Goal: Entertainment & Leisure: Consume media (video, audio)

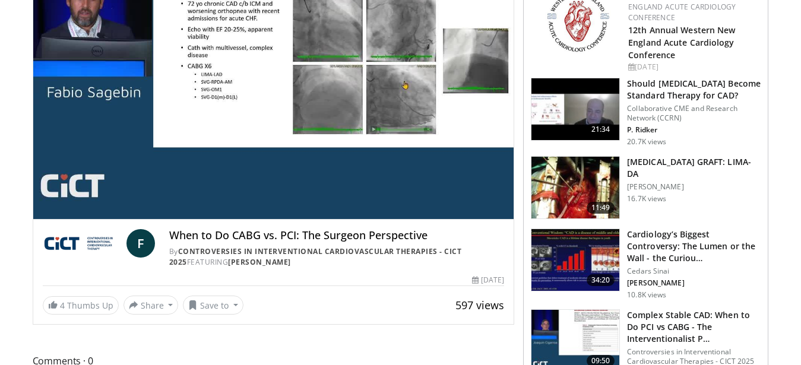
scroll to position [81, 0]
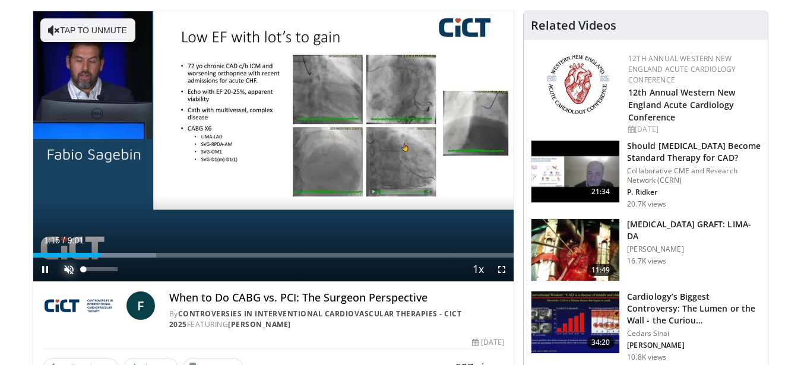
click at [65, 270] on span "Video Player" at bounding box center [69, 270] width 24 height 24
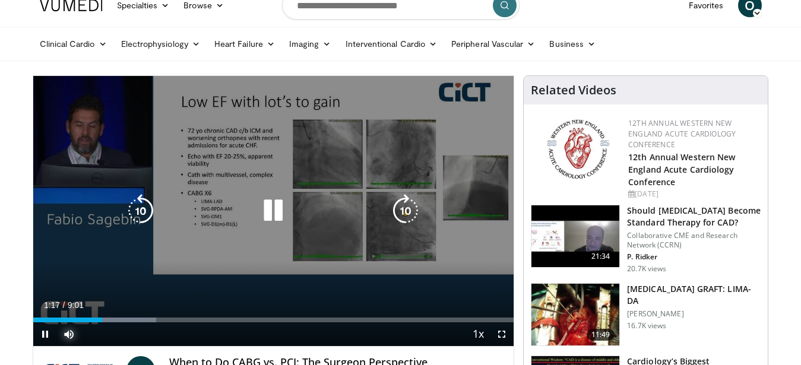
scroll to position [0, 0]
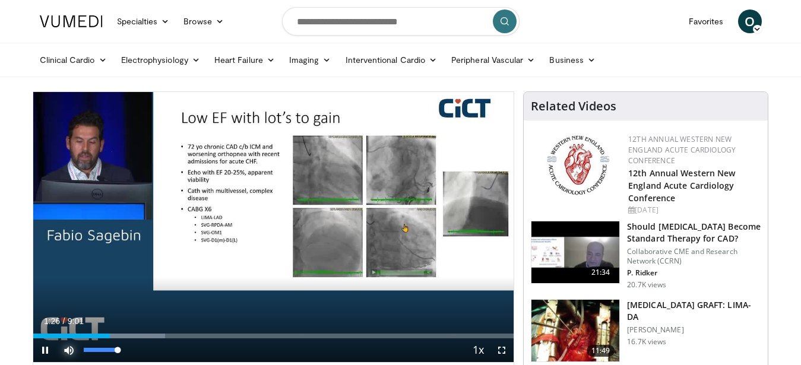
drag, startPoint x: 121, startPoint y: 349, endPoint x: 135, endPoint y: 349, distance: 14.9
click at [135, 349] on div "Mute 100%" at bounding box center [98, 351] width 83 height 24
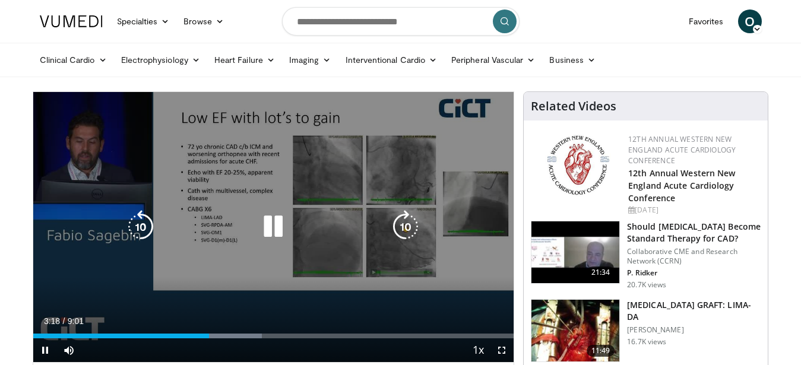
click at [403, 233] on icon "Video Player" at bounding box center [405, 226] width 33 height 33
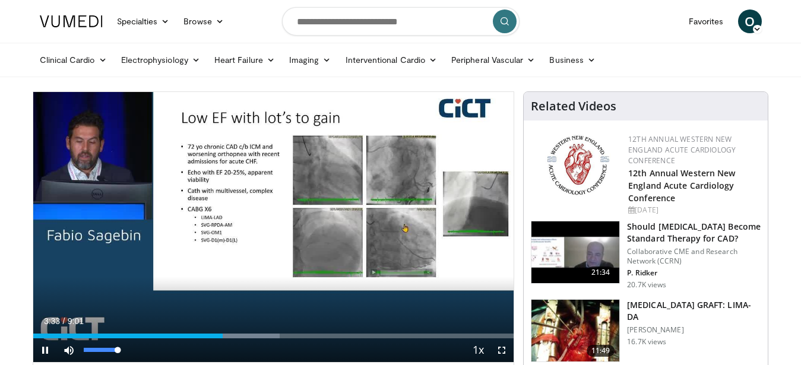
drag, startPoint x: 118, startPoint y: 350, endPoint x: 125, endPoint y: 350, distance: 7.1
click at [125, 350] on div "Mute 100%" at bounding box center [98, 351] width 83 height 24
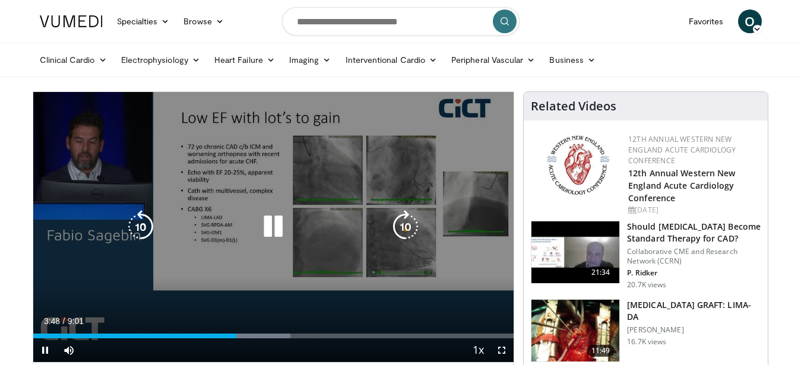
click at [486, 198] on div "10 seconds Tap to unmute" at bounding box center [273, 227] width 481 height 270
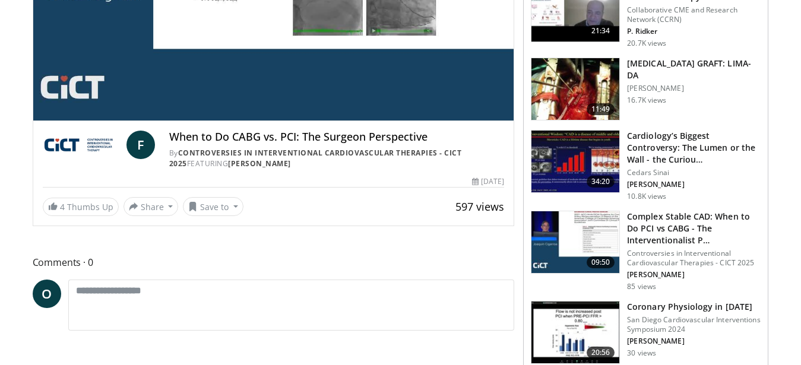
scroll to position [162, 0]
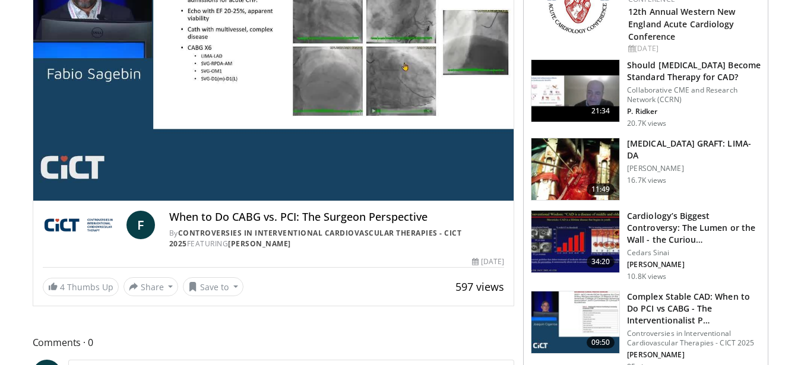
click at [591, 176] on img at bounding box center [576, 169] width 88 height 62
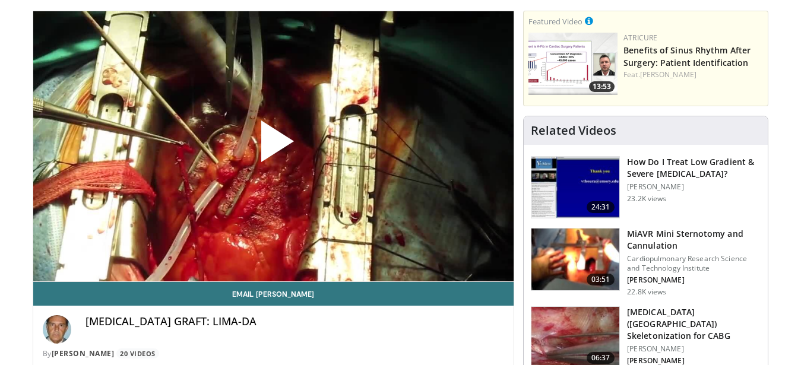
click at [273, 146] on span "Video Player" at bounding box center [273, 146] width 0 height 0
click at [503, 346] on div "[MEDICAL_DATA] GRAFT: LIMA-DA By [PERSON_NAME] 20 Videos" at bounding box center [274, 337] width 462 height 44
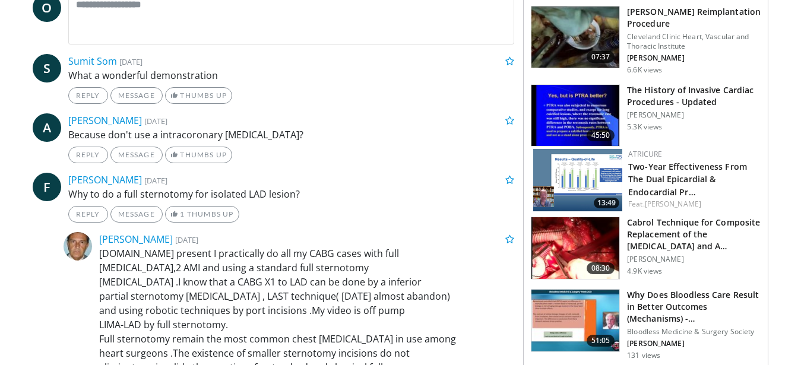
scroll to position [727, 0]
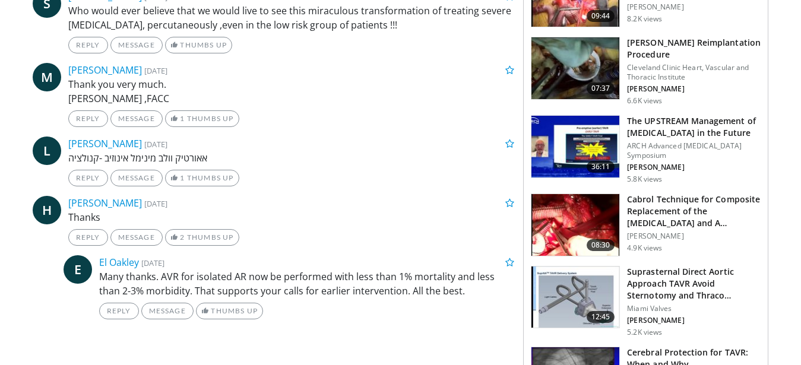
scroll to position [646, 0]
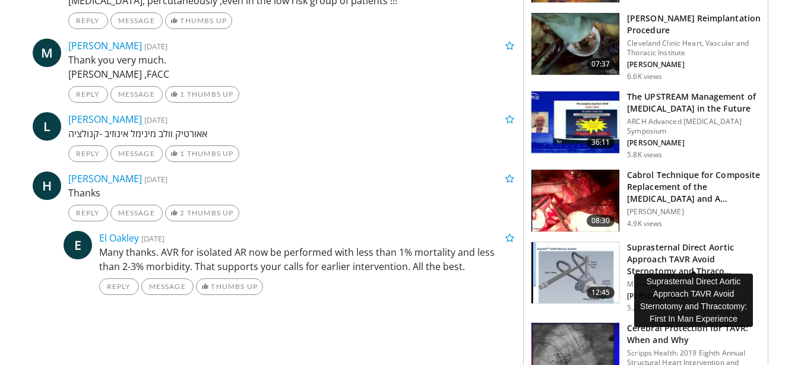
click at [683, 261] on h3 "Suprasternal Direct Aortic Approach TAVR Avoid Sternotomy and Thraco…" at bounding box center [694, 260] width 134 height 36
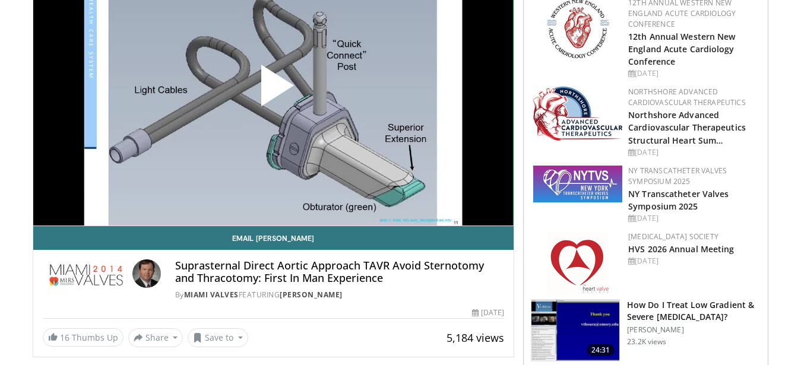
scroll to position [81, 0]
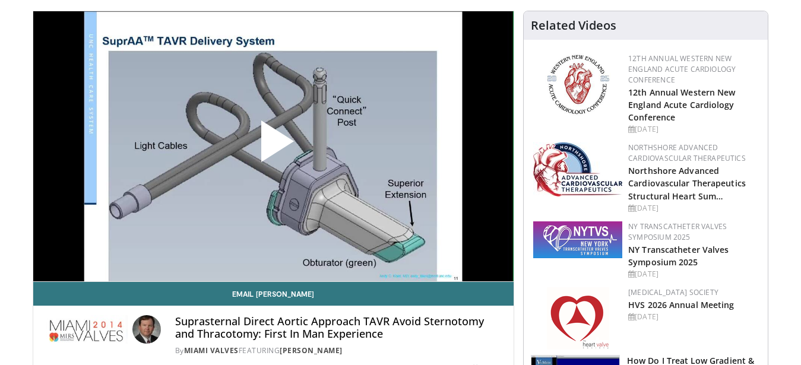
click at [273, 146] on span "Video Player" at bounding box center [273, 146] width 0 height 0
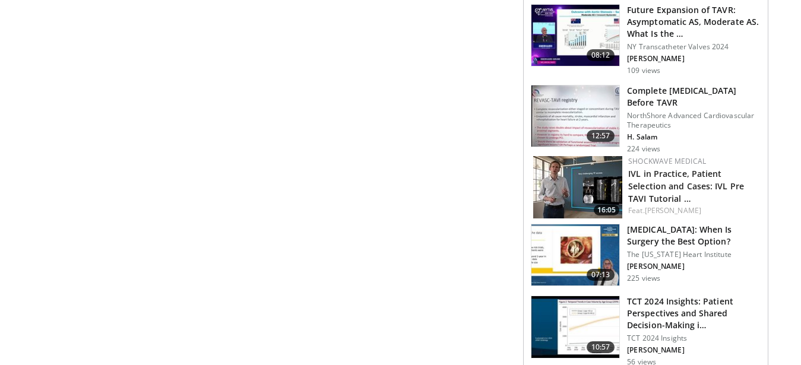
scroll to position [1131, 0]
